Goal: Entertainment & Leisure: Consume media (video, audio)

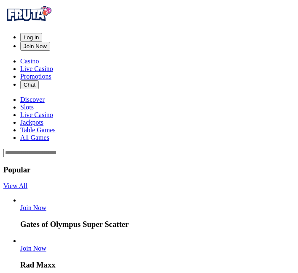
click at [39, 34] on span "Log in" at bounding box center [31, 37] width 15 height 6
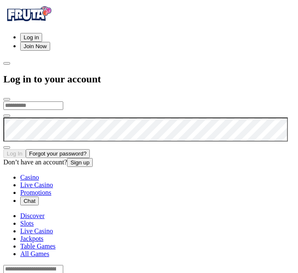
click at [63, 101] on input "email" at bounding box center [33, 105] width 60 height 8
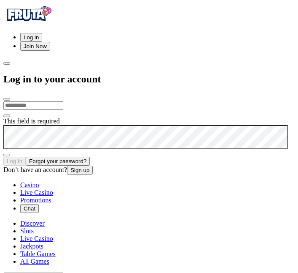
type input "**********"
click at [26, 156] on button "Log In" at bounding box center [14, 160] width 22 height 9
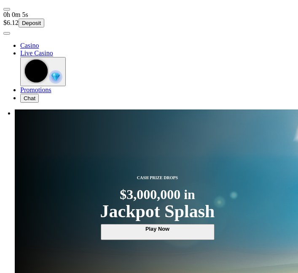
click at [7, 33] on span "user-circle icon" at bounding box center [7, 33] width 0 height 0
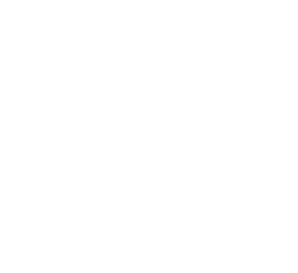
scroll to position [124, 0]
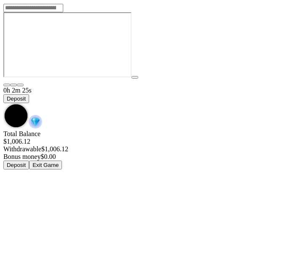
click at [240, 79] on div at bounding box center [149, 45] width 292 height 67
